Goal: Information Seeking & Learning: Learn about a topic

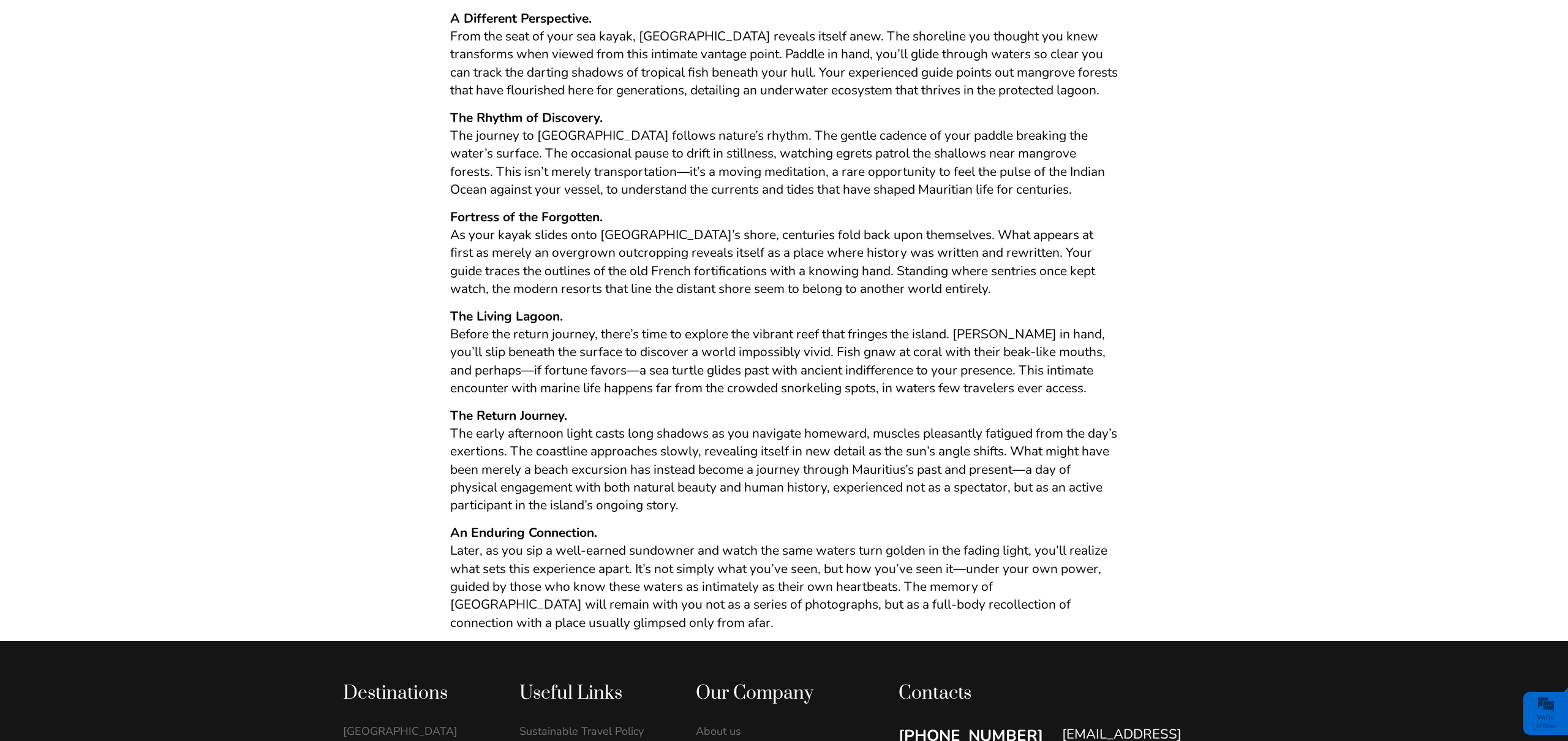
scroll to position [712, 0]
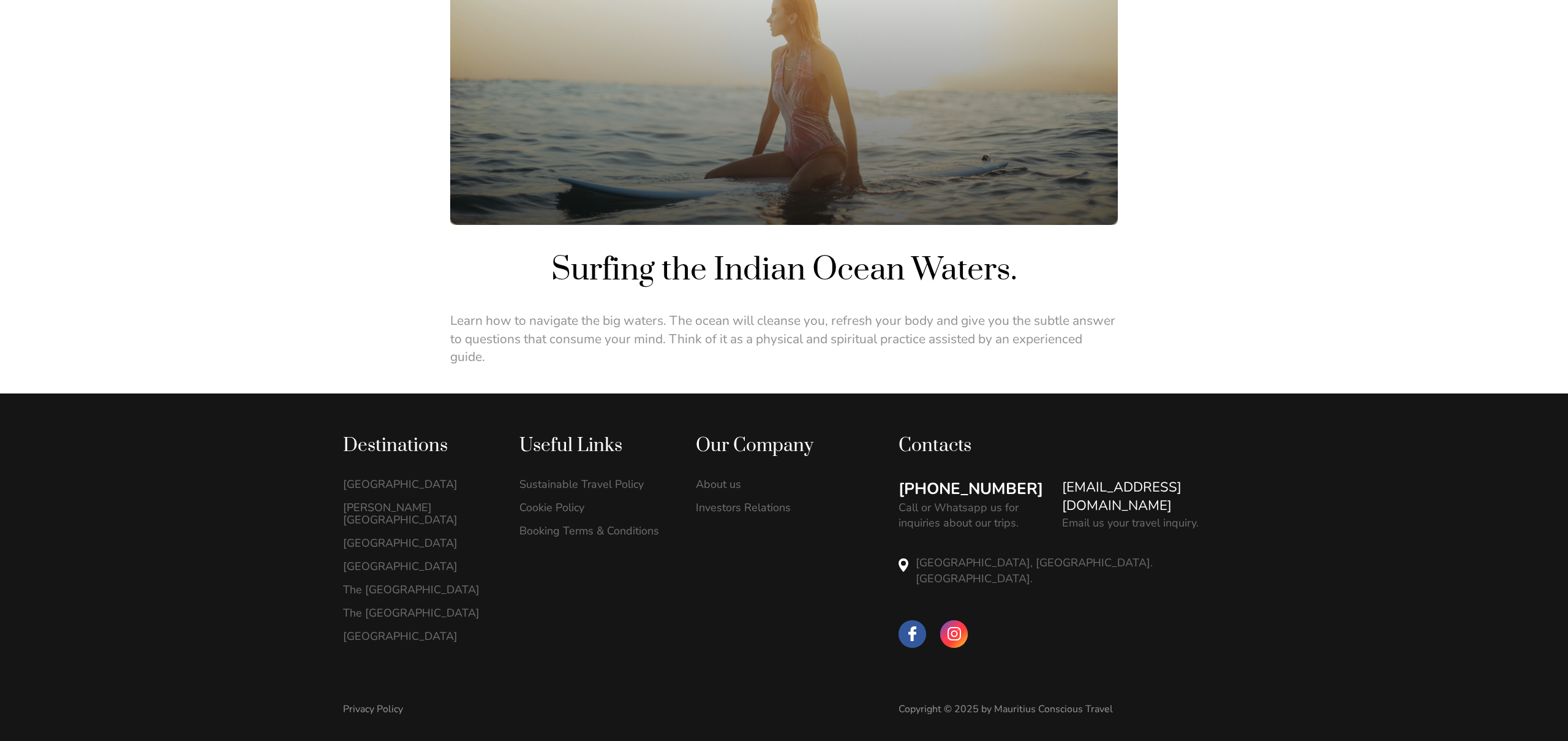
scroll to position [158, 0]
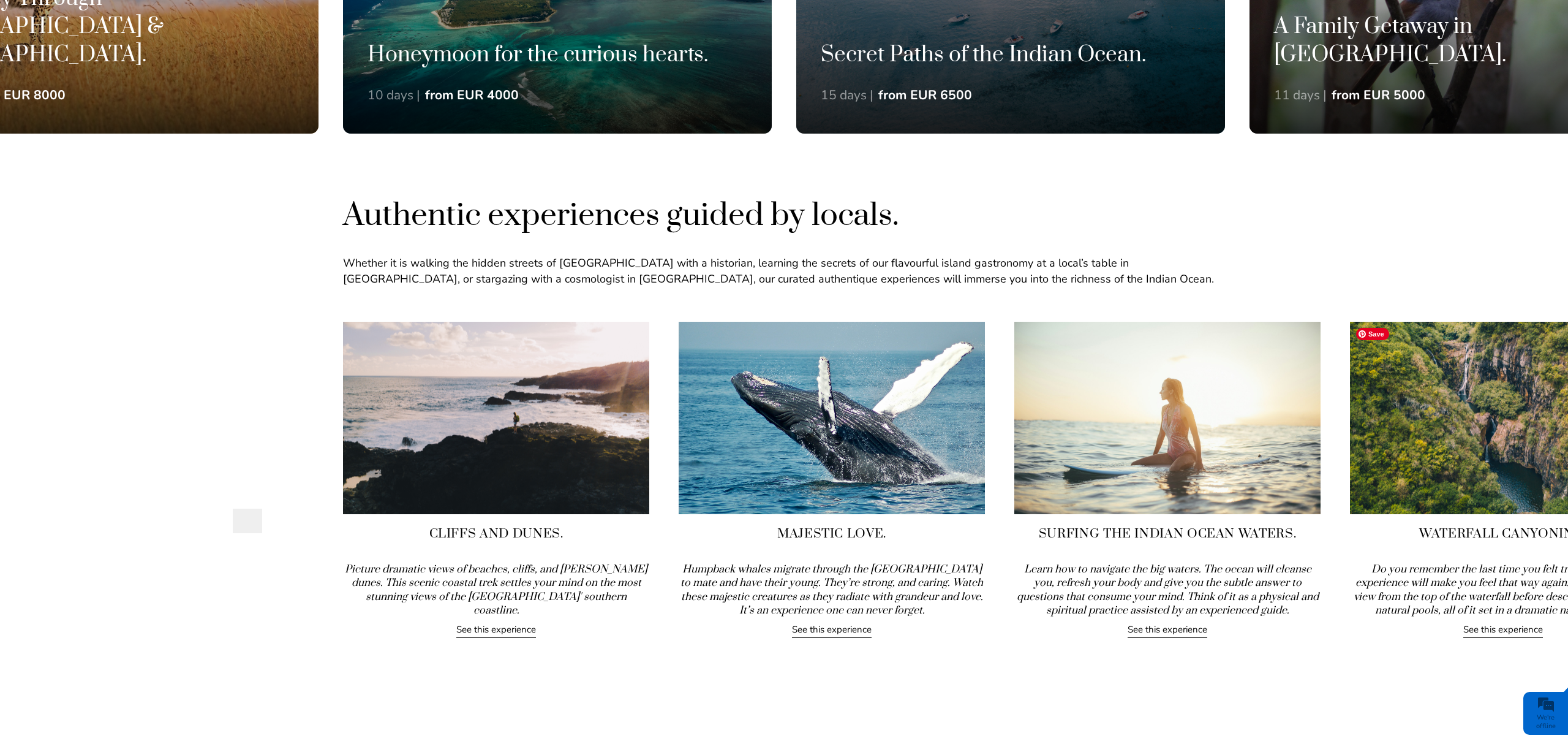
click at [1397, 484] on img at bounding box center [1504, 418] width 306 height 193
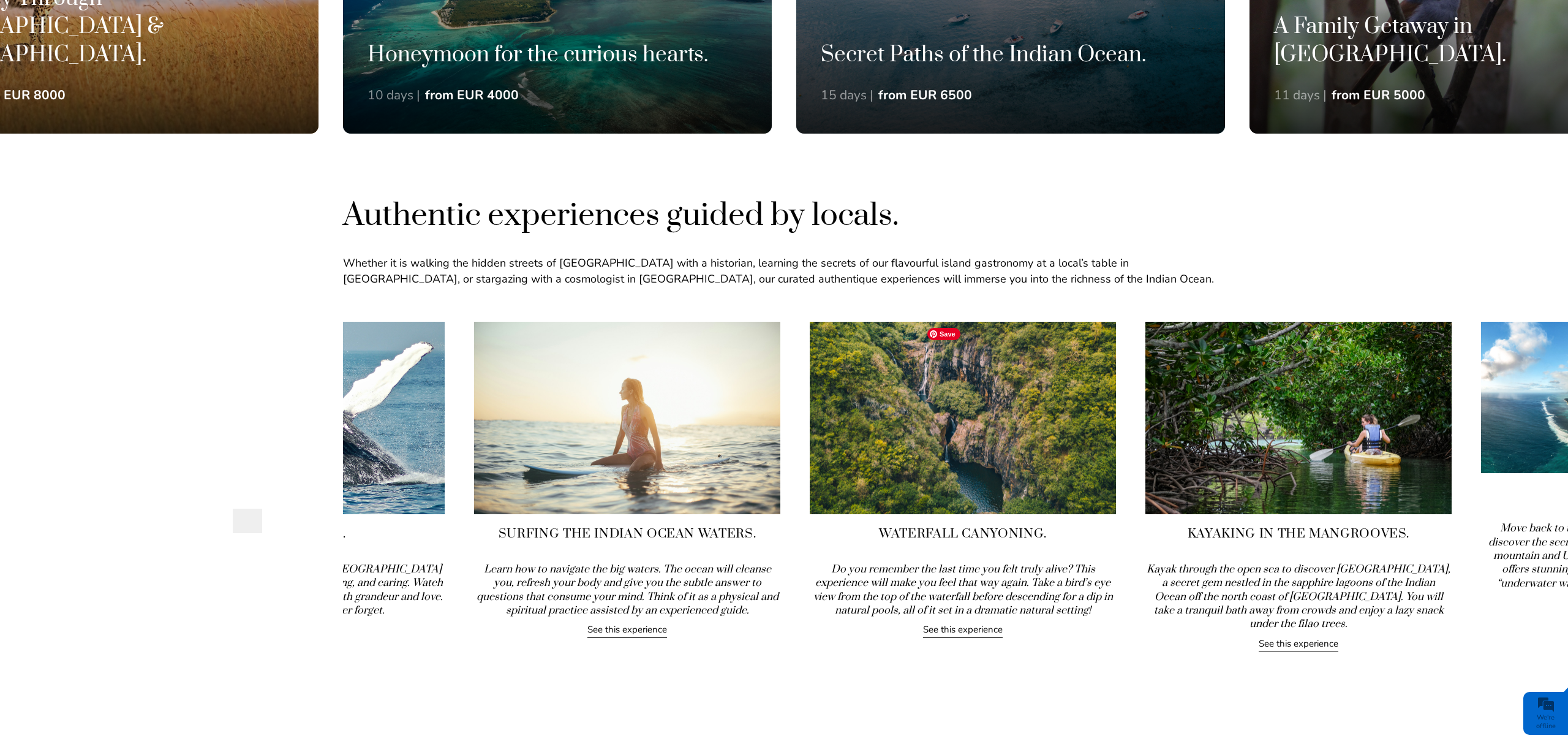
drag, startPoint x: 1395, startPoint y: 484, endPoint x: 855, endPoint y: 476, distance: 540.1
click at [855, 476] on img at bounding box center [963, 418] width 306 height 193
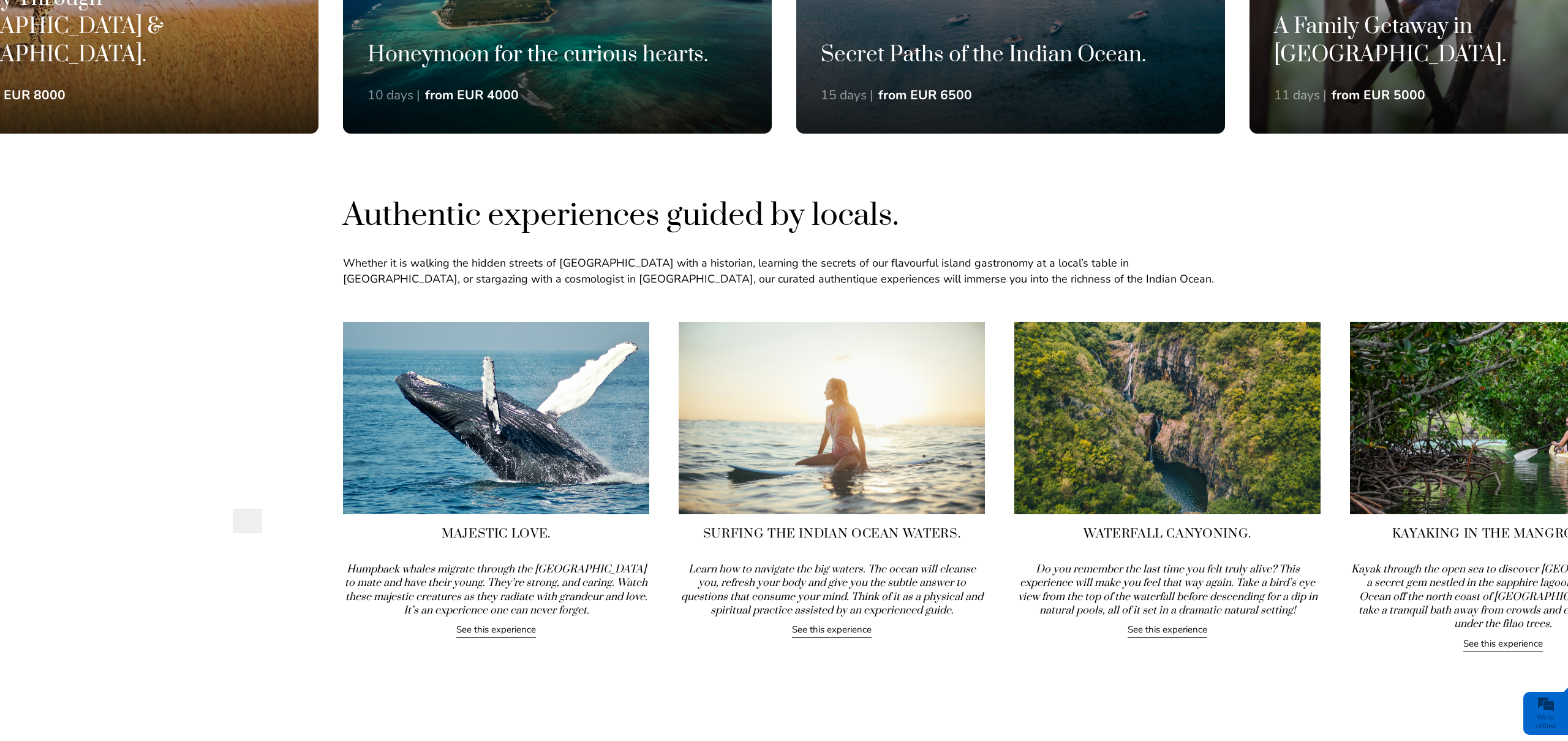
click at [1169, 630] on link "See this experience" at bounding box center [1167, 630] width 80 height 15
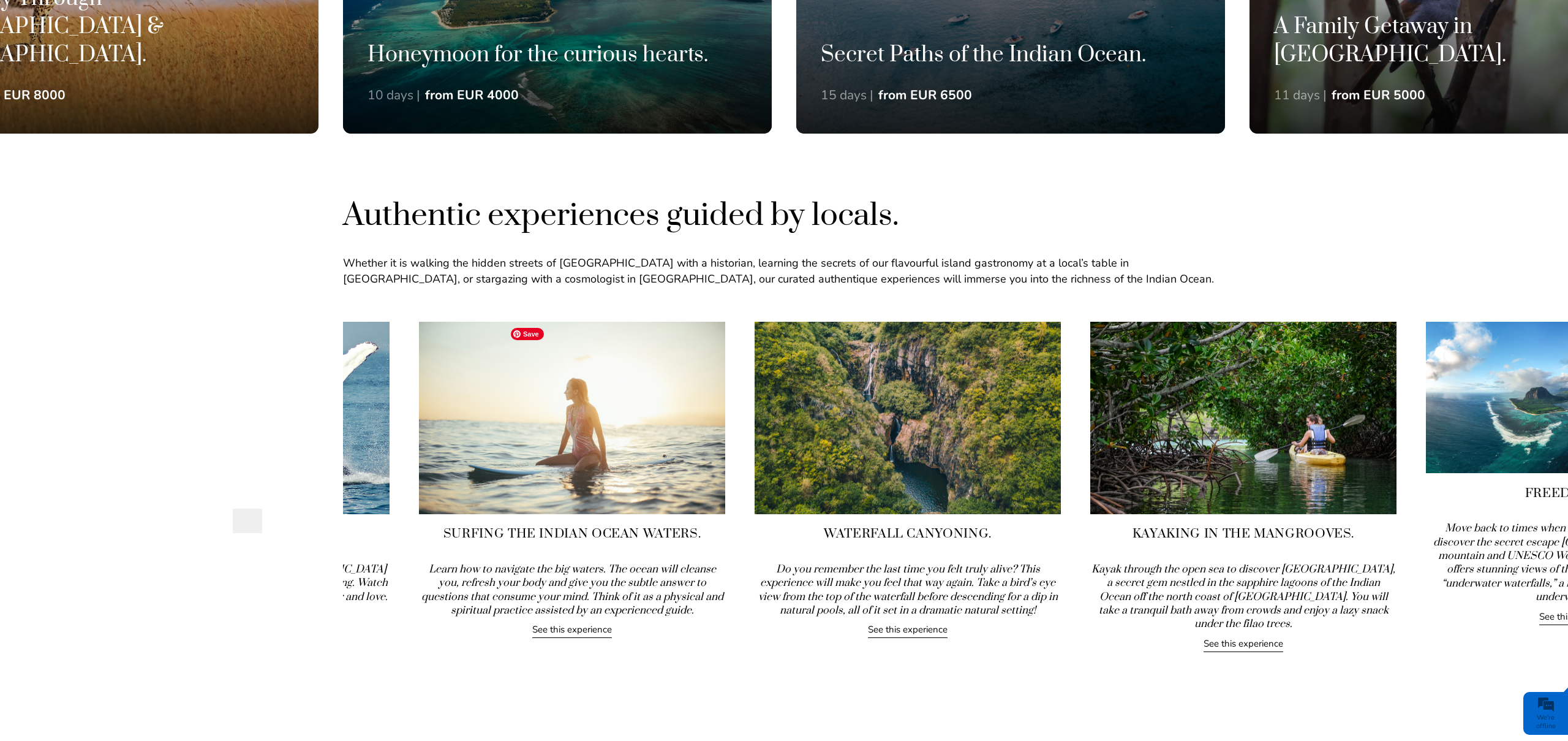
drag, startPoint x: 1013, startPoint y: 455, endPoint x: 427, endPoint y: 427, distance: 586.7
click at [427, 427] on img at bounding box center [572, 418] width 306 height 193
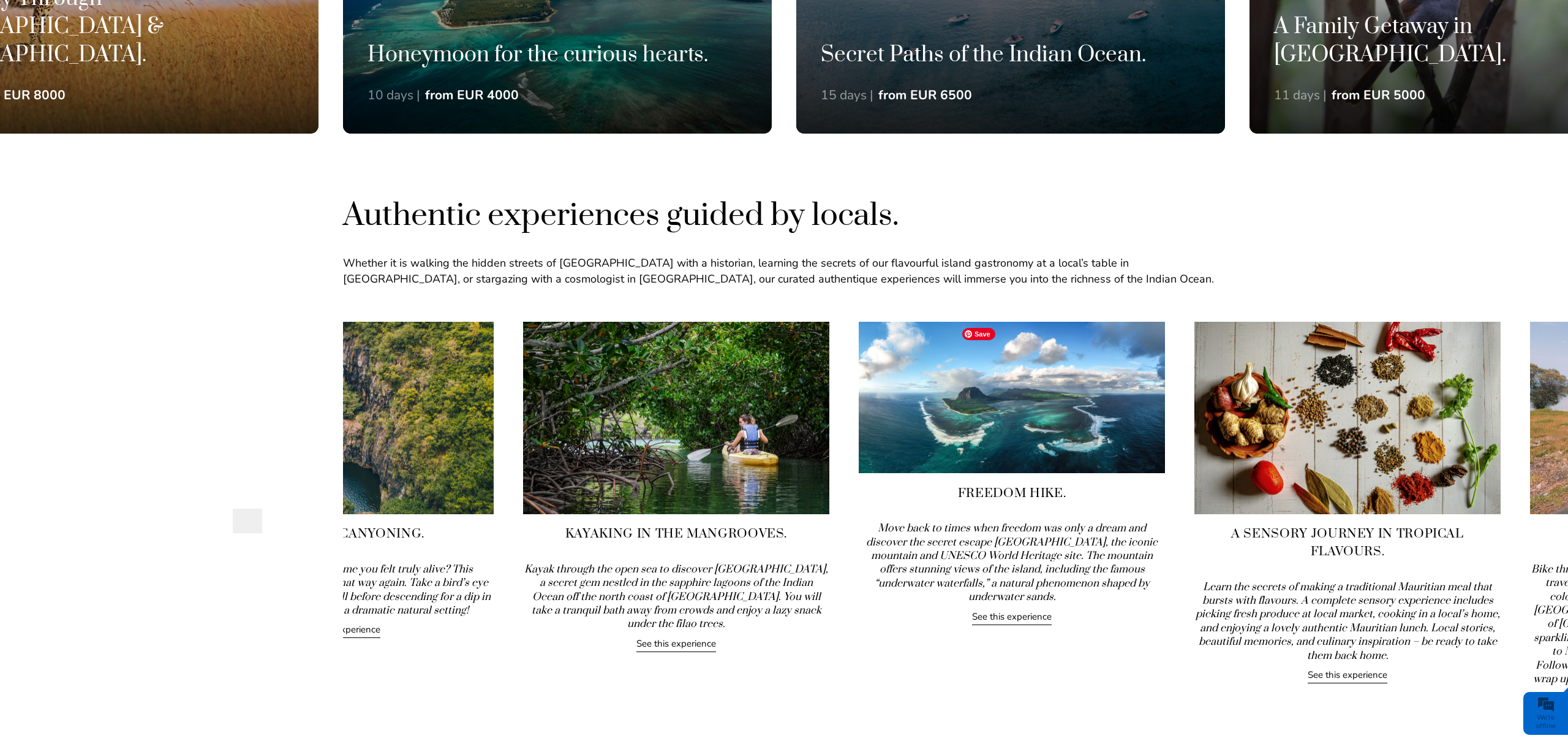
drag, startPoint x: 1212, startPoint y: 452, endPoint x: 400, endPoint y: 435, distance: 812.2
click at [400, 435] on img at bounding box center [341, 418] width 306 height 193
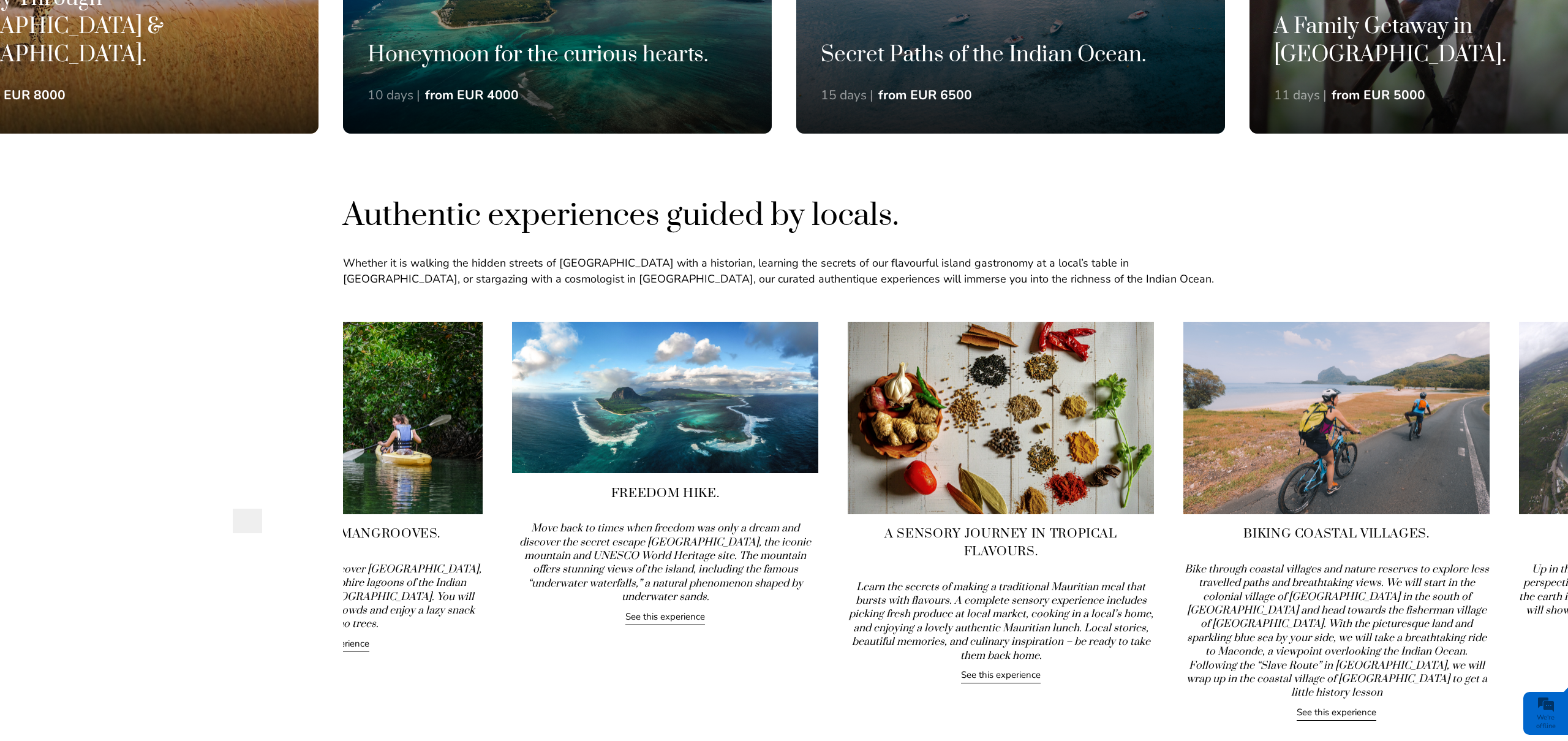
drag, startPoint x: 1457, startPoint y: 476, endPoint x: 622, endPoint y: 516, distance: 836.0
click at [622, 516] on div "Freedom Hike. Move back to times when freedom was only a dream and discover the…" at bounding box center [665, 473] width 306 height 303
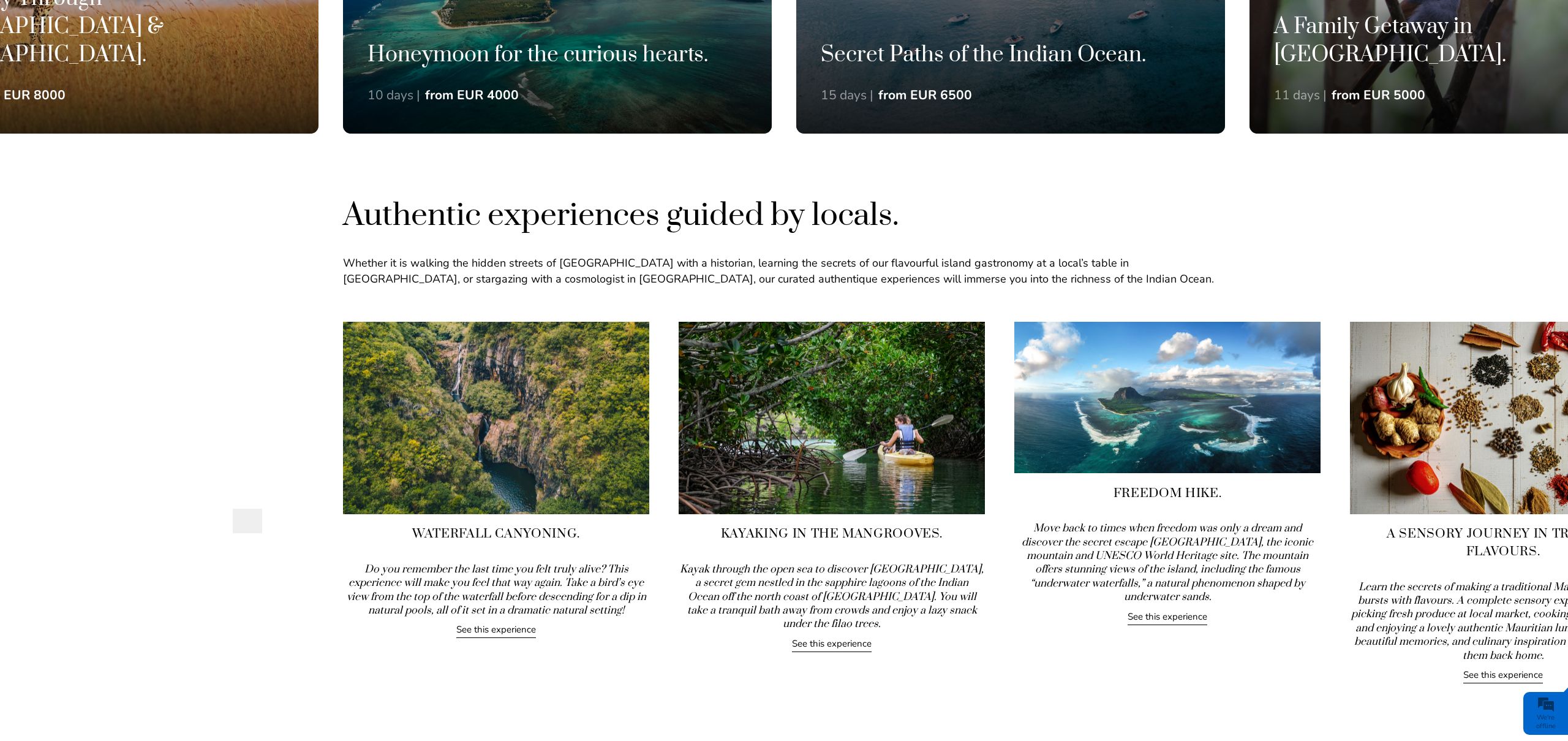
click at [1164, 611] on link "See this experience" at bounding box center [1167, 618] width 80 height 15
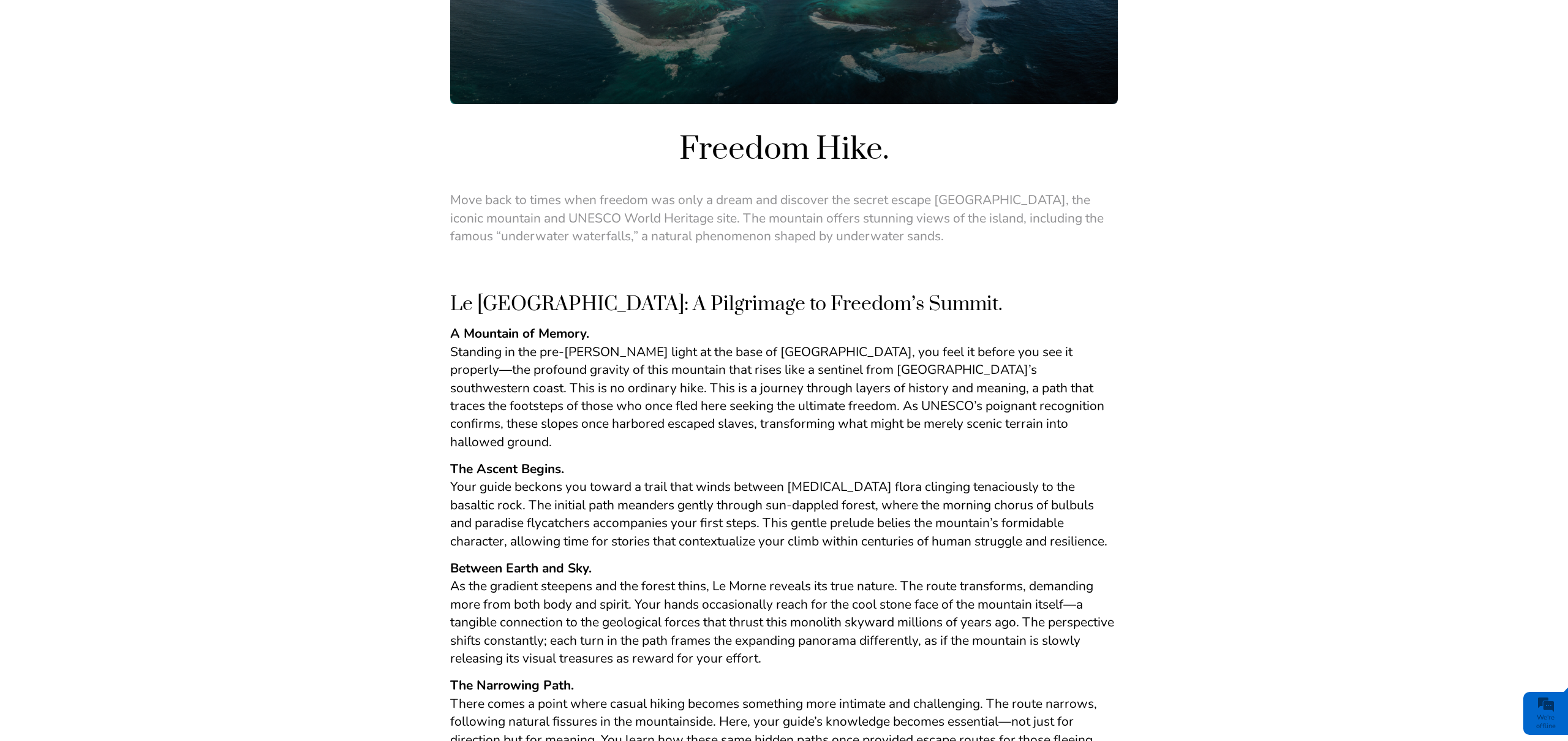
scroll to position [243, 0]
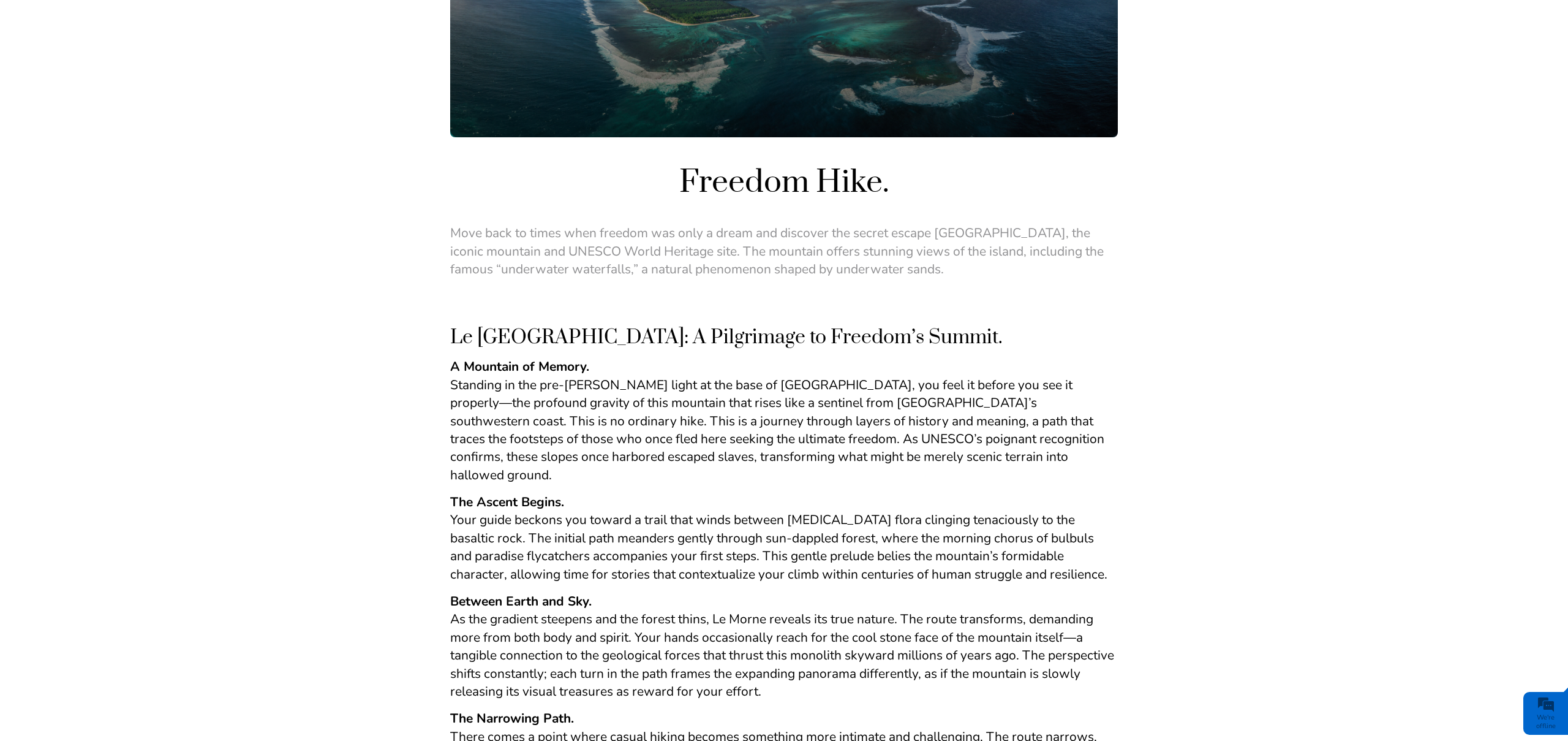
click at [973, 165] on h1 "Freedom Hike." at bounding box center [783, 183] width 667 height 41
